Goal: Obtain resource: Download file/media

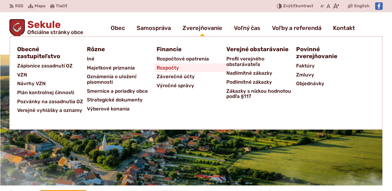
click at [163, 68] on span "Rozpočty" at bounding box center [168, 67] width 22 height 9
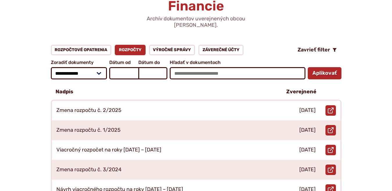
scroll to position [71, 0]
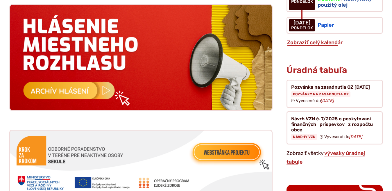
scroll to position [572, 0]
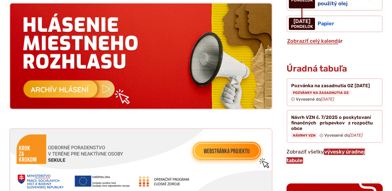
click at [346, 149] on link "vývesky úradnej tabule" at bounding box center [325, 155] width 78 height 15
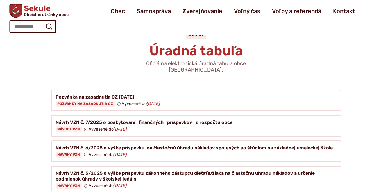
scroll to position [24, 0]
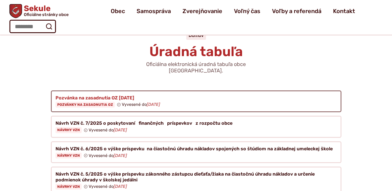
click at [98, 98] on figure at bounding box center [196, 101] width 290 height 22
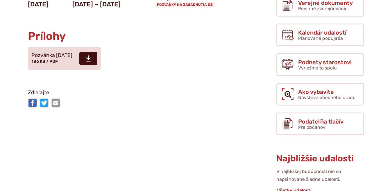
scroll to position [119, 0]
click at [91, 62] on icon at bounding box center [88, 58] width 5 height 7
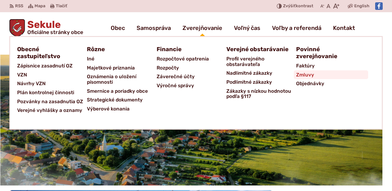
click at [302, 75] on span "Zmluvy" at bounding box center [305, 74] width 18 height 9
